Goal: Check status: Check status

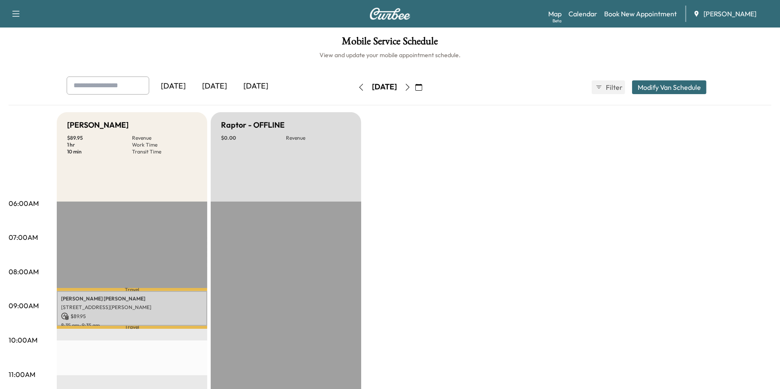
click at [411, 88] on icon "button" at bounding box center [407, 87] width 7 height 7
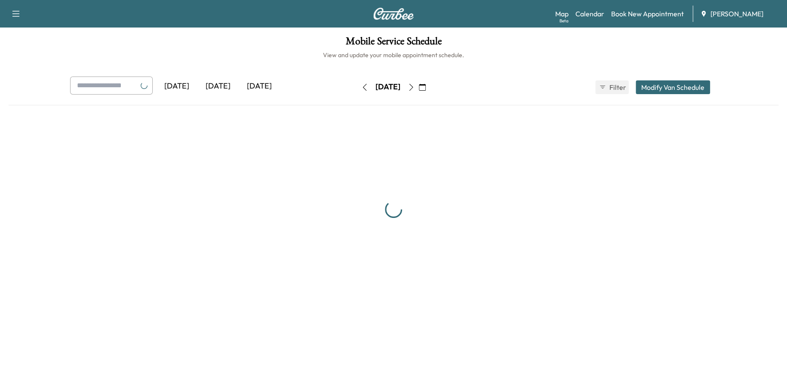
click at [430, 81] on button "button" at bounding box center [422, 87] width 15 height 14
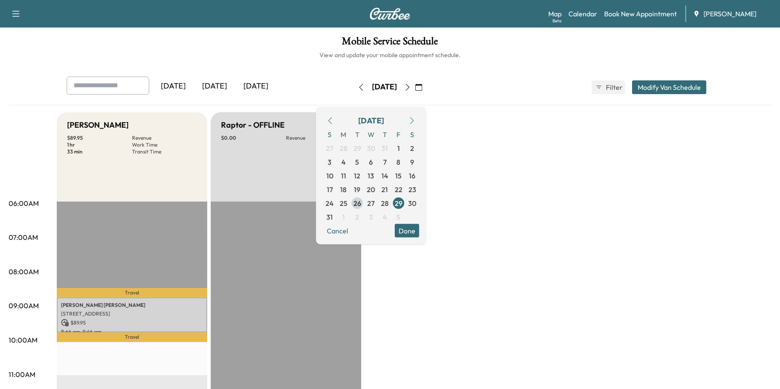
click at [361, 202] on span "26" at bounding box center [357, 203] width 8 height 10
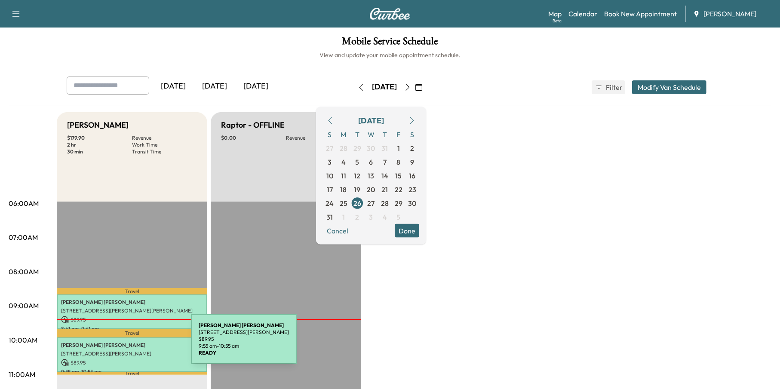
click at [126, 344] on p "[PERSON_NAME]" at bounding box center [132, 345] width 142 height 7
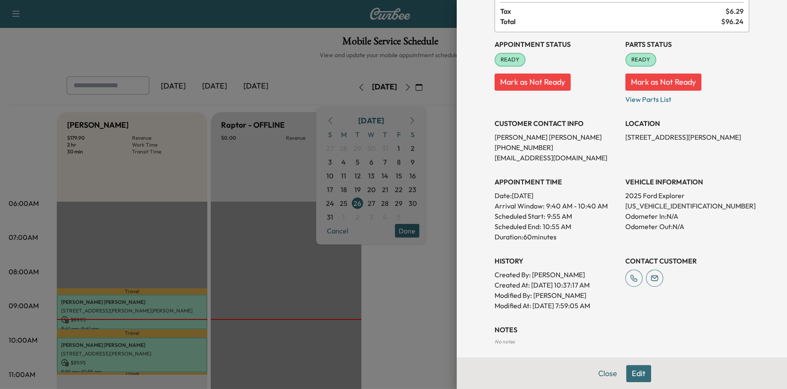
scroll to position [107, 0]
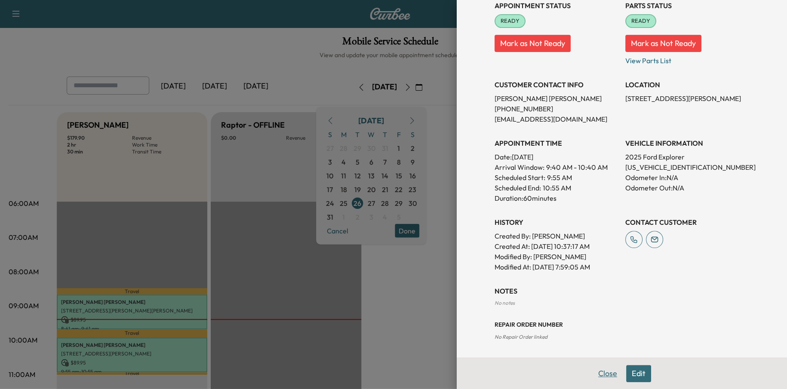
click at [599, 371] on button "Close" at bounding box center [607, 373] width 30 height 17
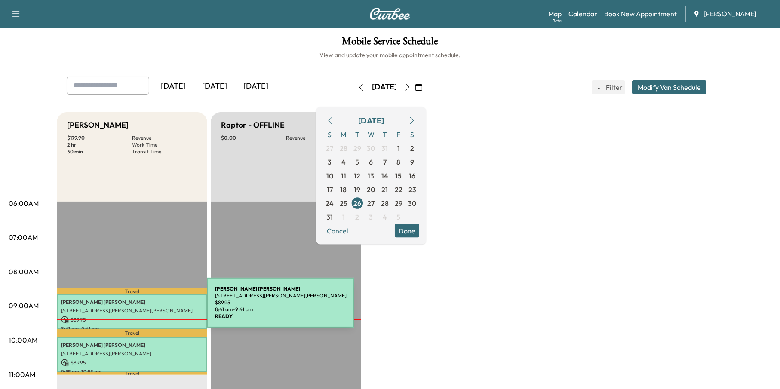
click at [143, 308] on p "[STREET_ADDRESS][PERSON_NAME][PERSON_NAME]" at bounding box center [132, 310] width 142 height 7
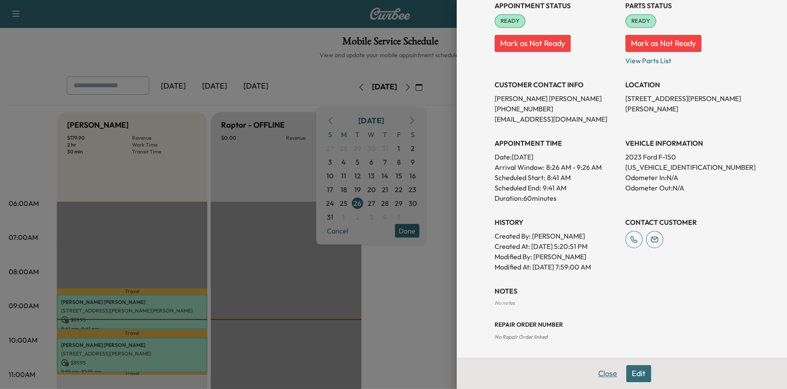
click at [599, 370] on button "Close" at bounding box center [607, 373] width 30 height 17
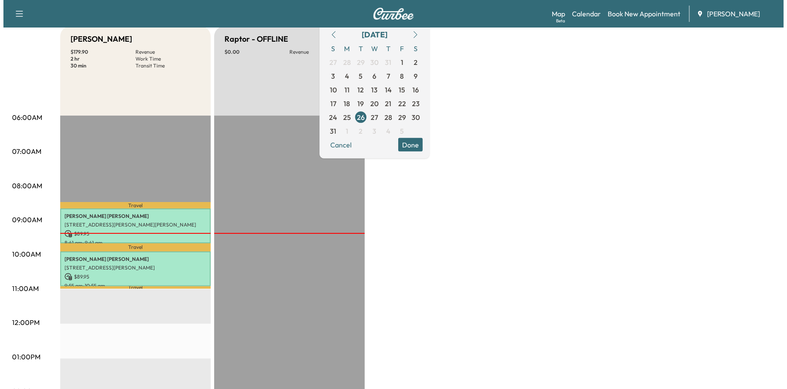
scroll to position [258, 0]
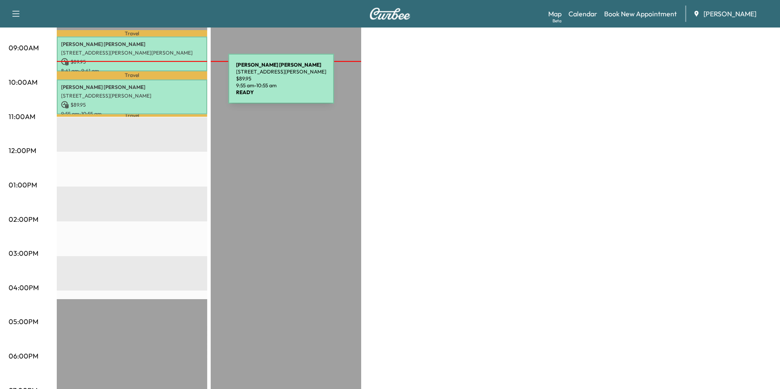
click at [164, 84] on p "[PERSON_NAME]" at bounding box center [132, 87] width 142 height 7
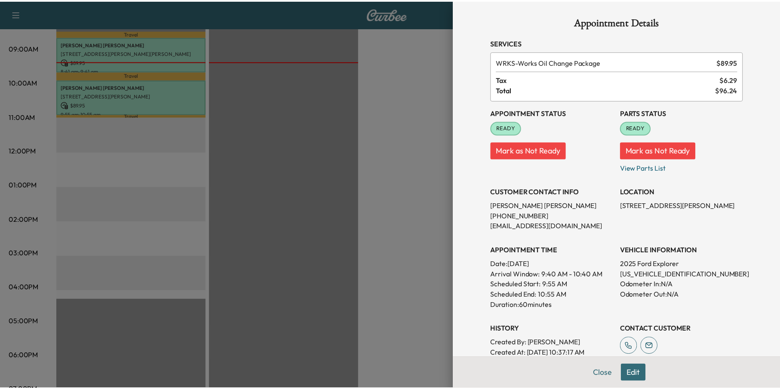
scroll to position [0, 0]
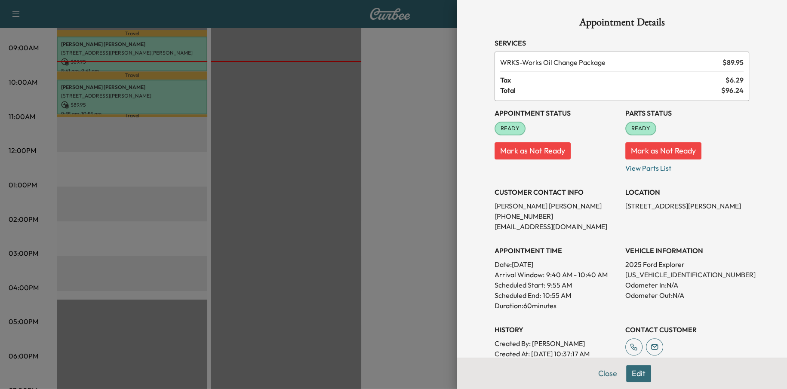
drag, startPoint x: 386, startPoint y: 216, endPoint x: 383, endPoint y: 224, distance: 7.9
click at [383, 224] on div at bounding box center [393, 194] width 787 height 389
